Goal: Obtain resource: Download file/media

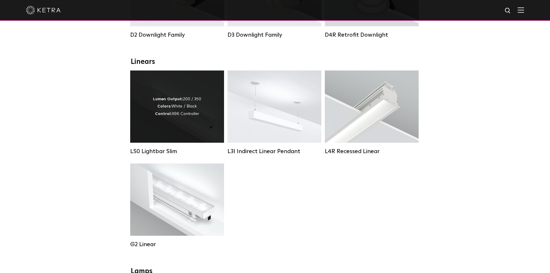
click at [168, 108] on strong "Colors:" at bounding box center [164, 106] width 14 height 4
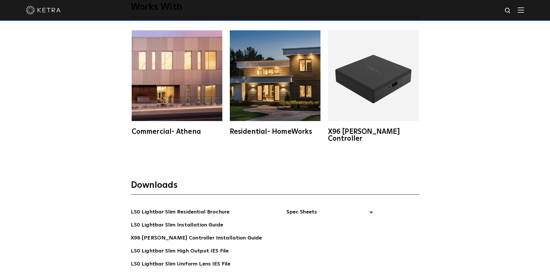
scroll to position [1126, 0]
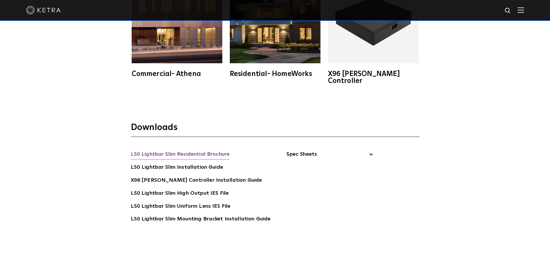
click at [186, 150] on link "LS0 Lightbar Slim Residential Brochure" at bounding box center [180, 154] width 99 height 9
click at [184, 163] on link "LS0 Lightbar Slim Installation Guide" at bounding box center [177, 167] width 92 height 9
click at [177, 189] on link "LS0 Lightbar Slim High Output IES File" at bounding box center [180, 193] width 98 height 9
click at [306, 150] on span "Spec Sheets" at bounding box center [329, 156] width 87 height 13
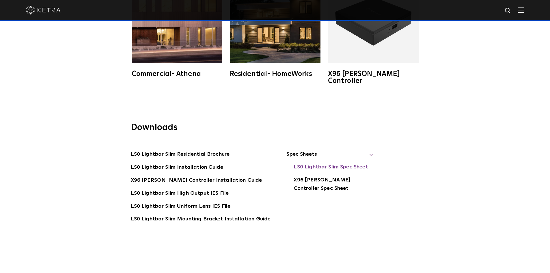
click at [305, 163] on link "LS0 Lightbar Slim Spec Sheet" at bounding box center [331, 167] width 74 height 9
click at [304, 176] on link "X96 [PERSON_NAME] Controller Spec Sheet" at bounding box center [333, 185] width 79 height 18
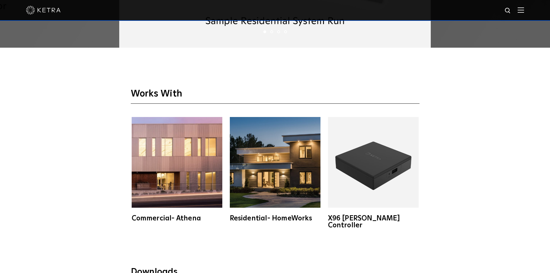
scroll to position [924, 0]
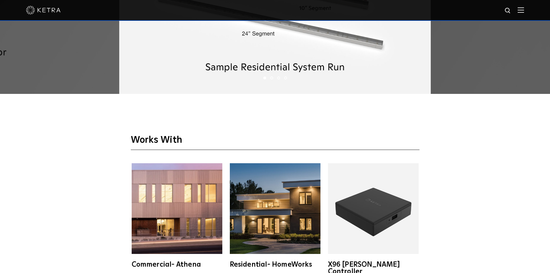
scroll to position [935, 0]
